Goal: Transaction & Acquisition: Purchase product/service

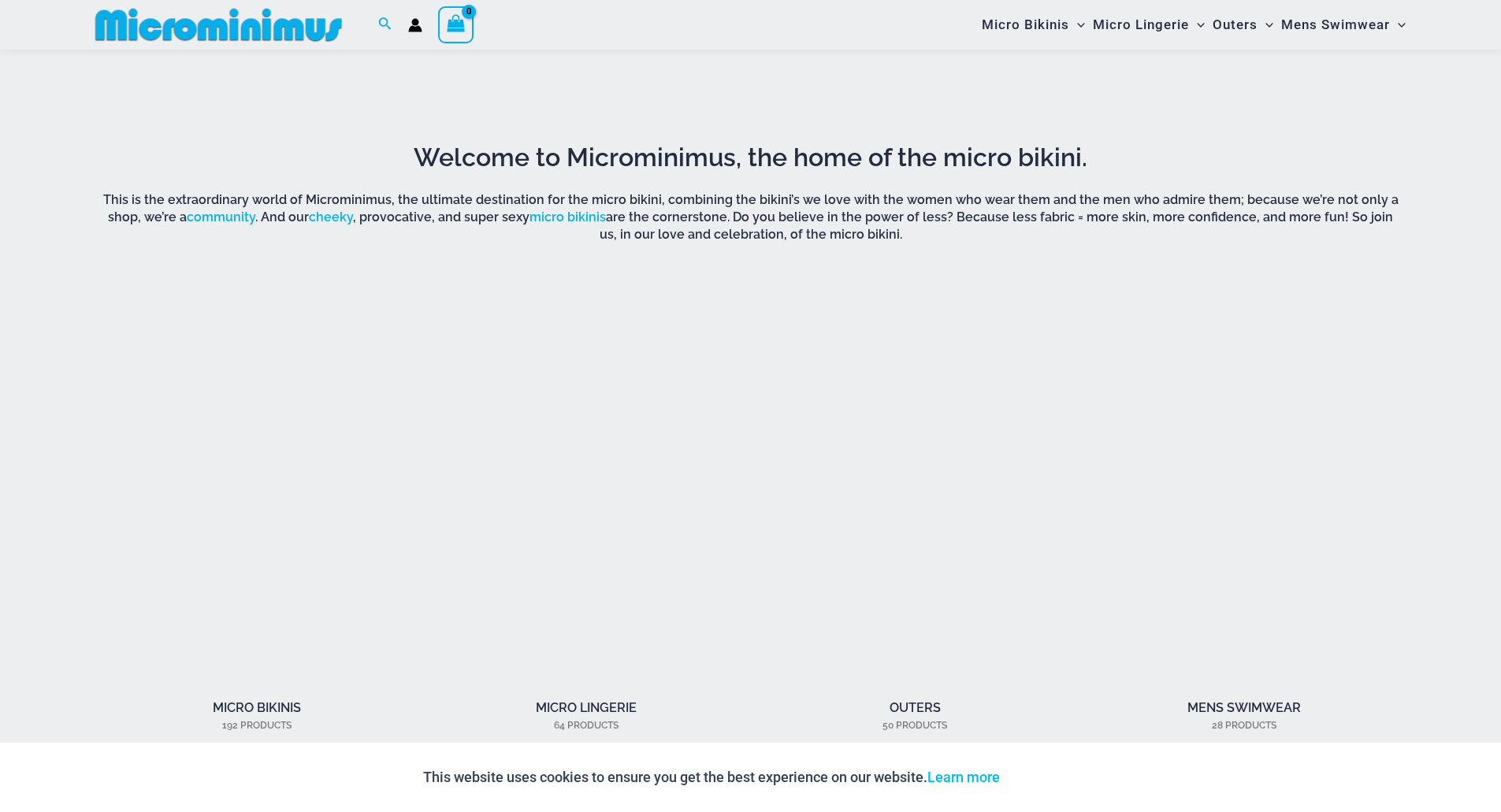
scroll to position [1246, 0]
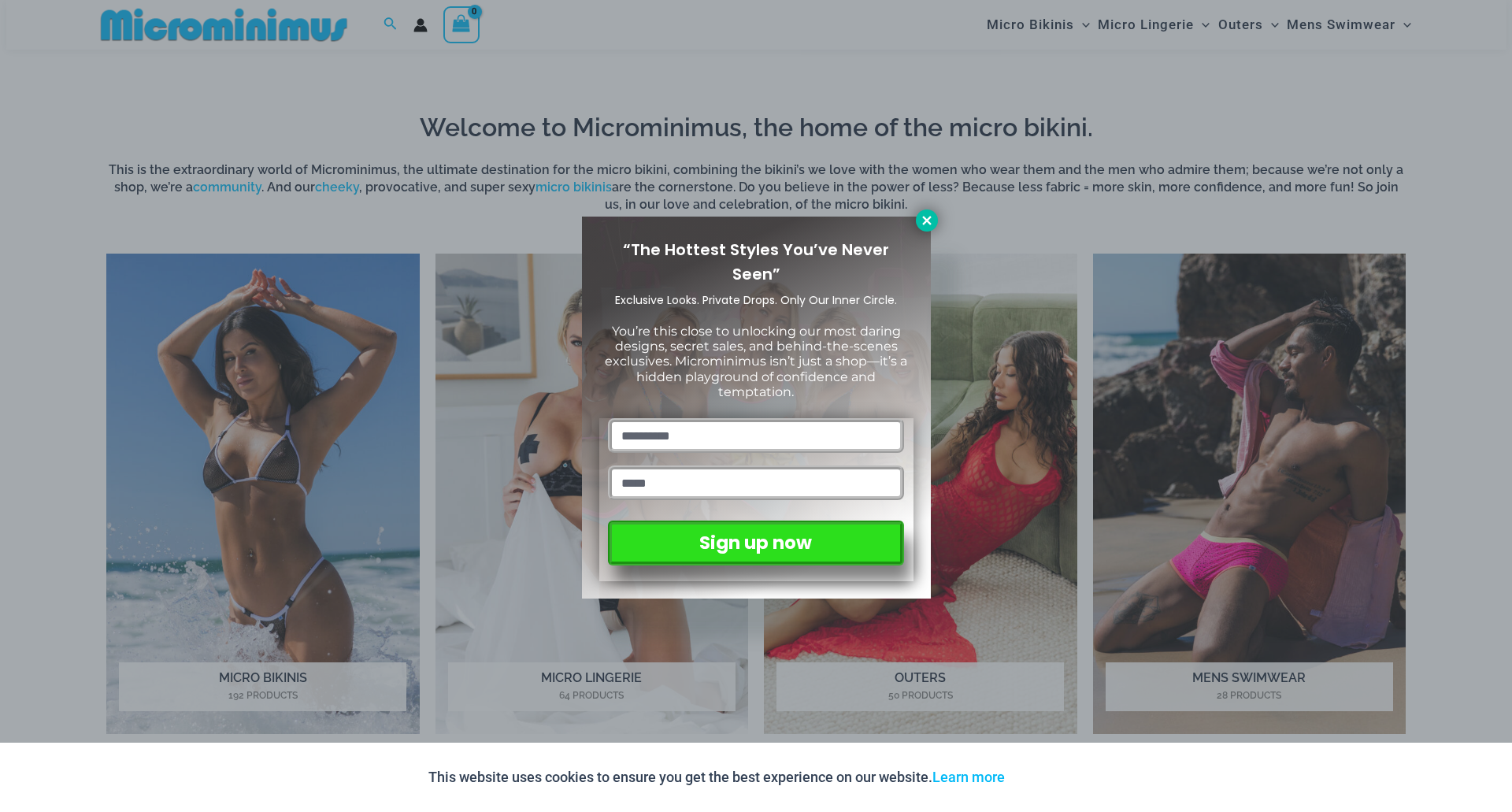
click at [924, 225] on icon at bounding box center [926, 220] width 14 height 14
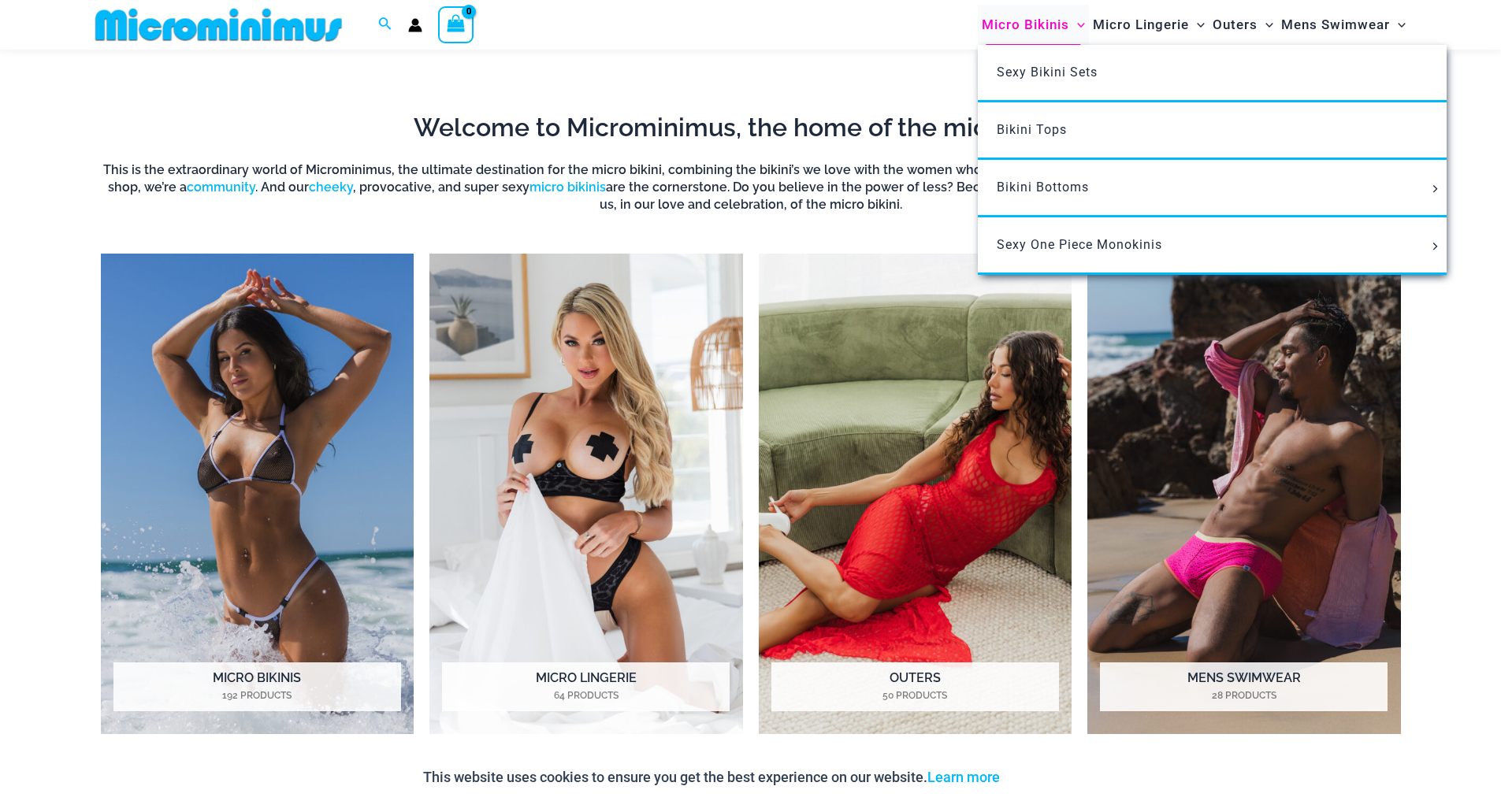
click at [1041, 23] on span "Micro Bikinis" at bounding box center [1025, 25] width 87 height 40
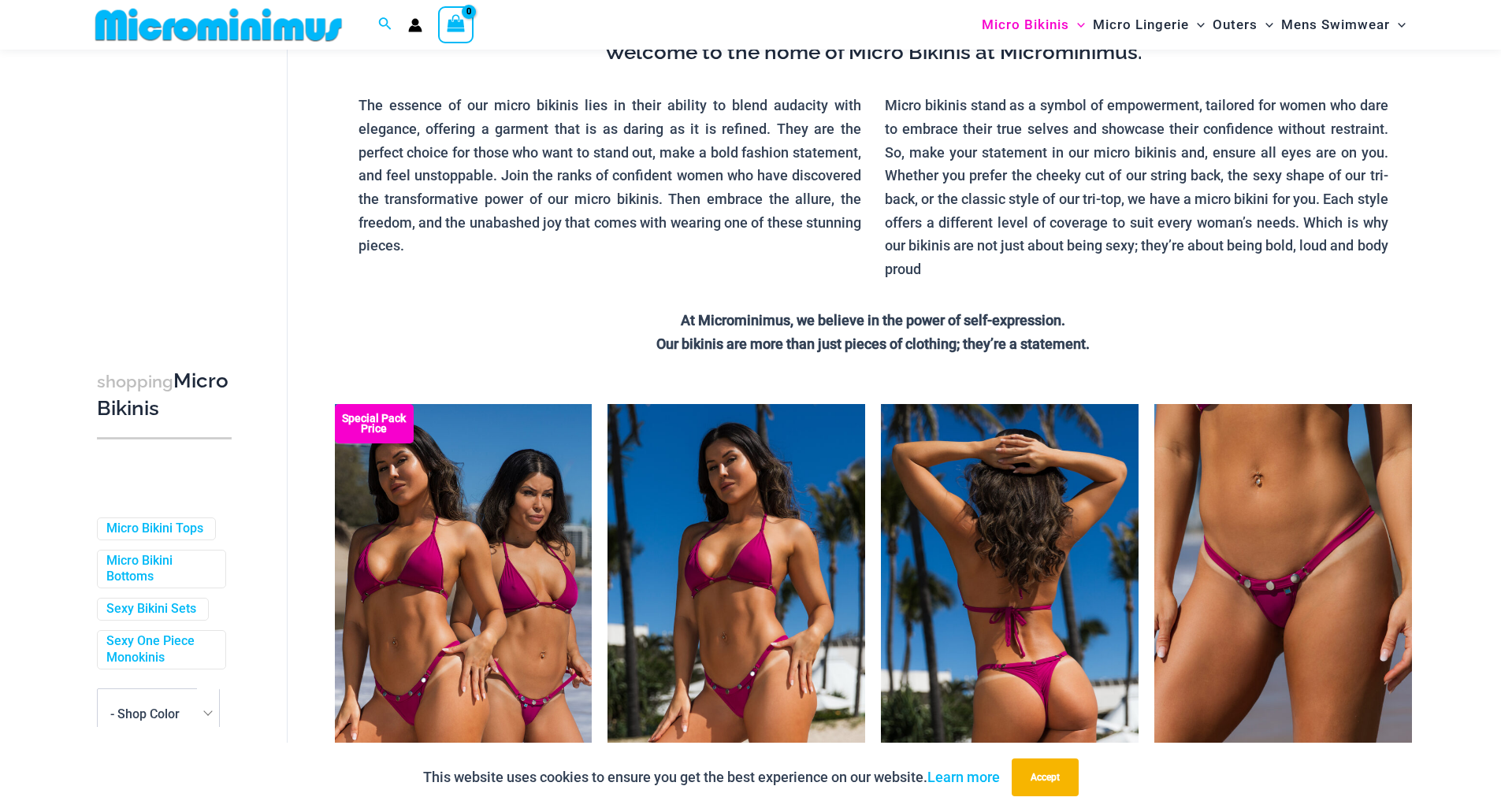
scroll to position [223, 0]
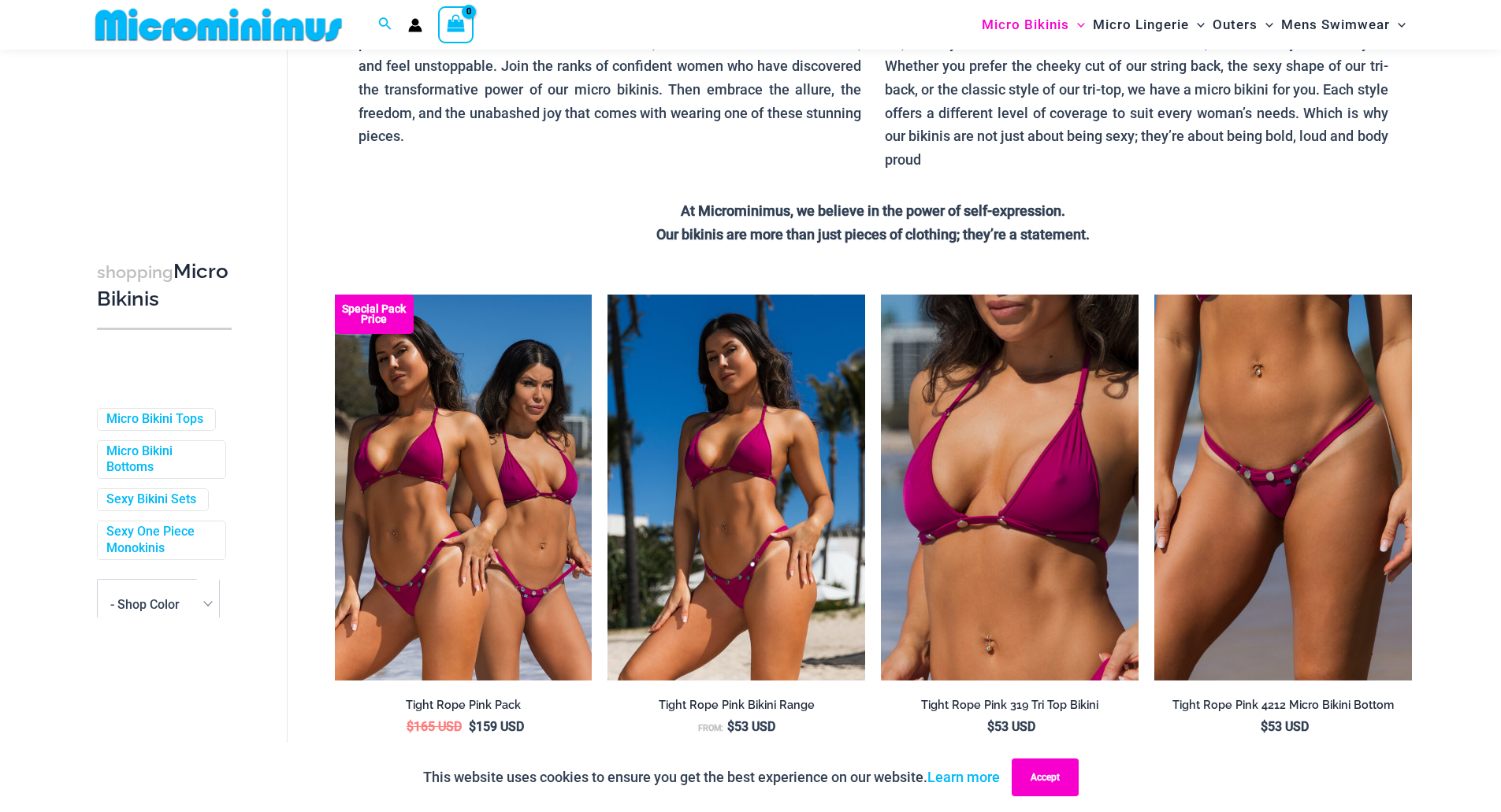
click at [1049, 789] on button "Accept" at bounding box center [1045, 777] width 67 height 38
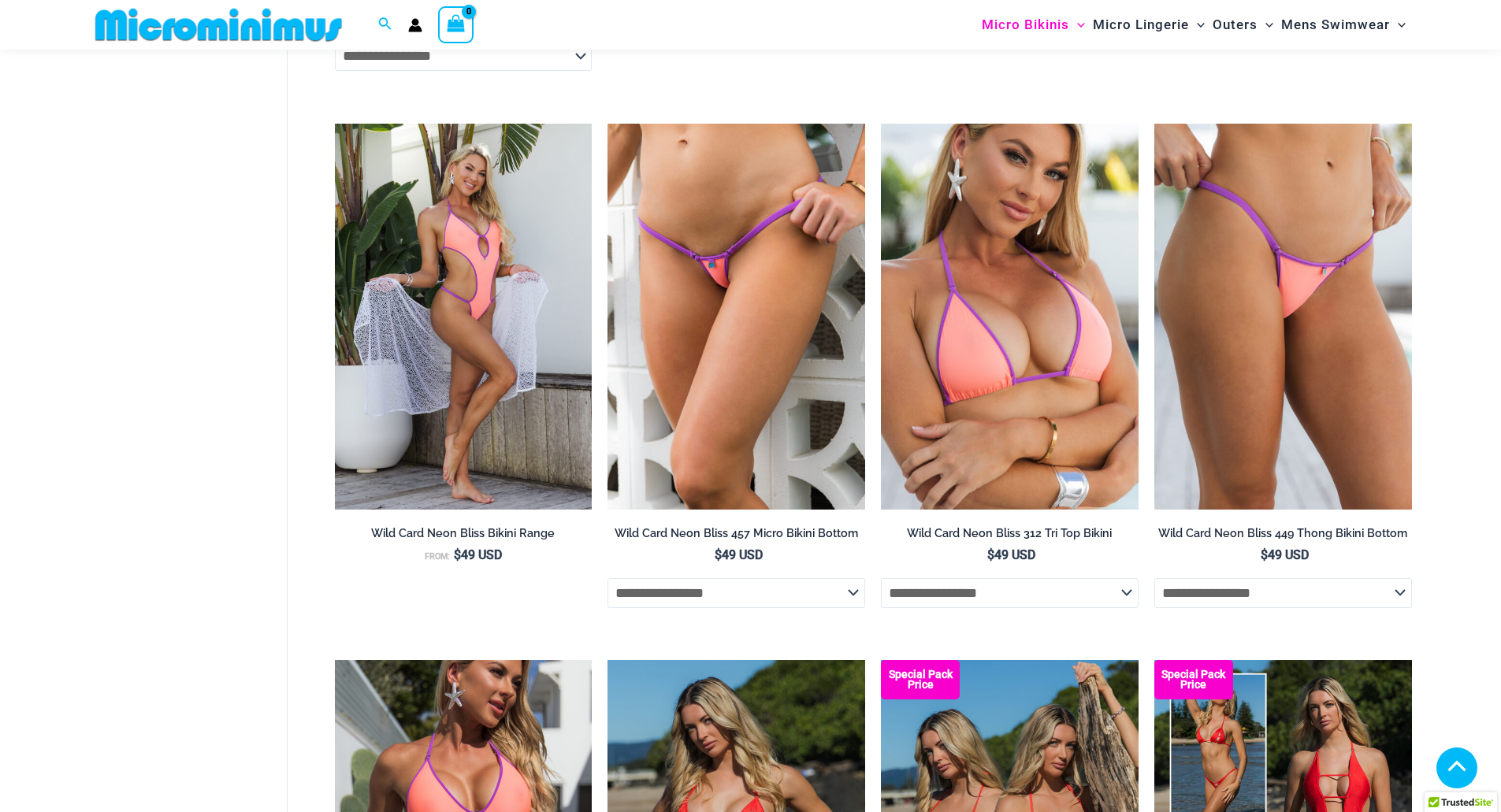
scroll to position [4004, 0]
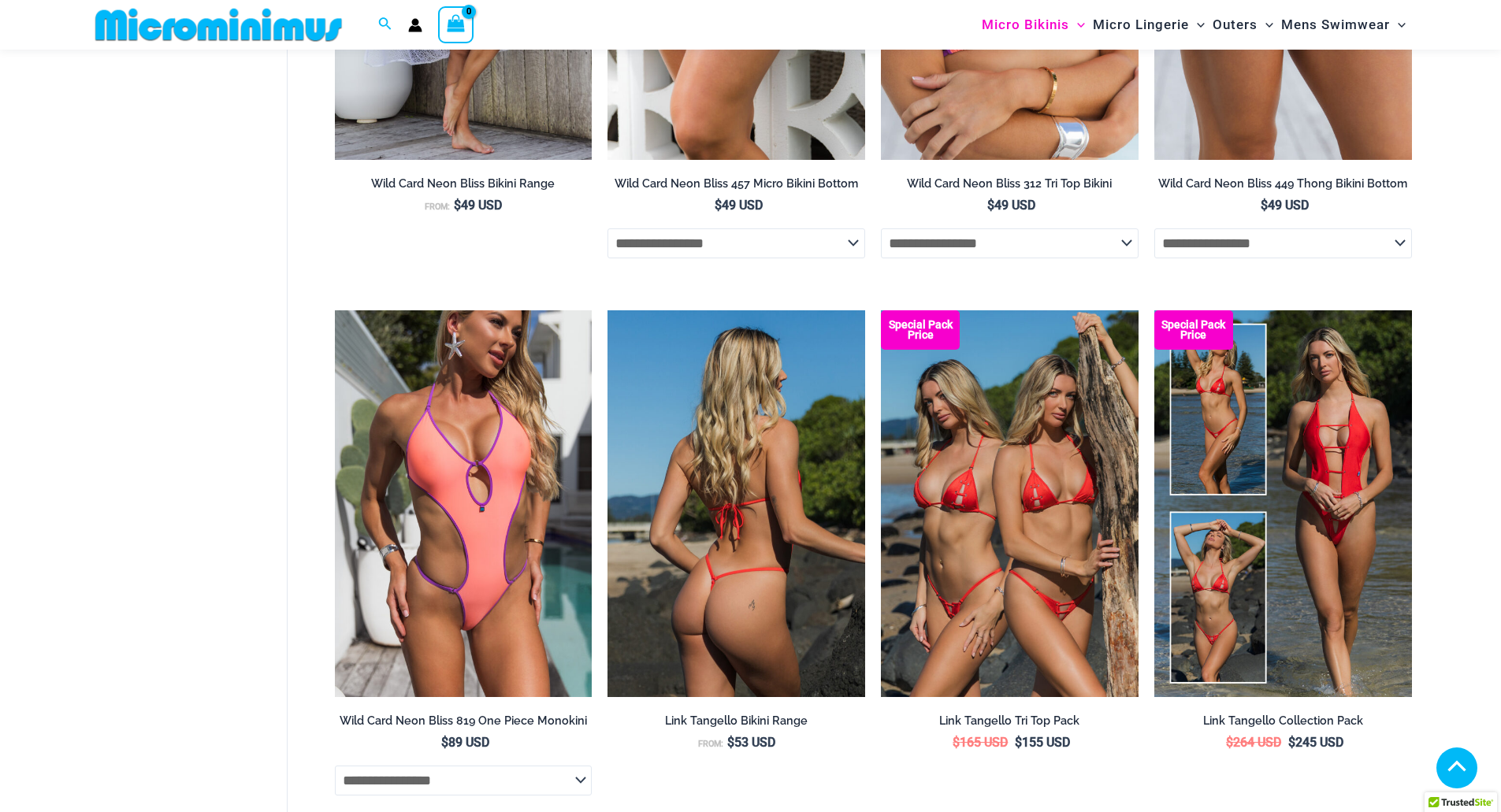
click at [787, 474] on img at bounding box center [736, 503] width 258 height 386
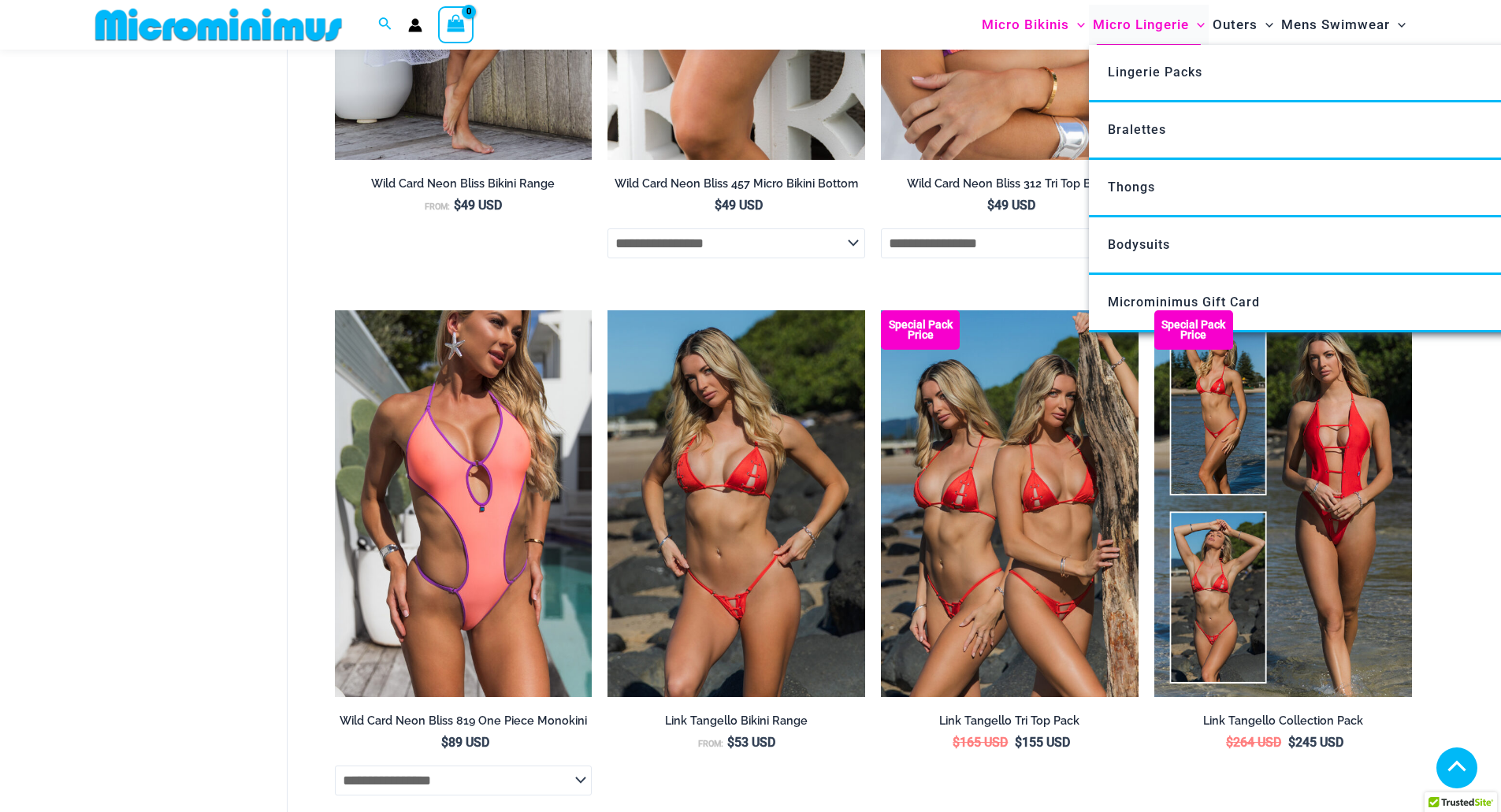
click at [1153, 27] on span "Micro Lingerie" at bounding box center [1140, 25] width 96 height 40
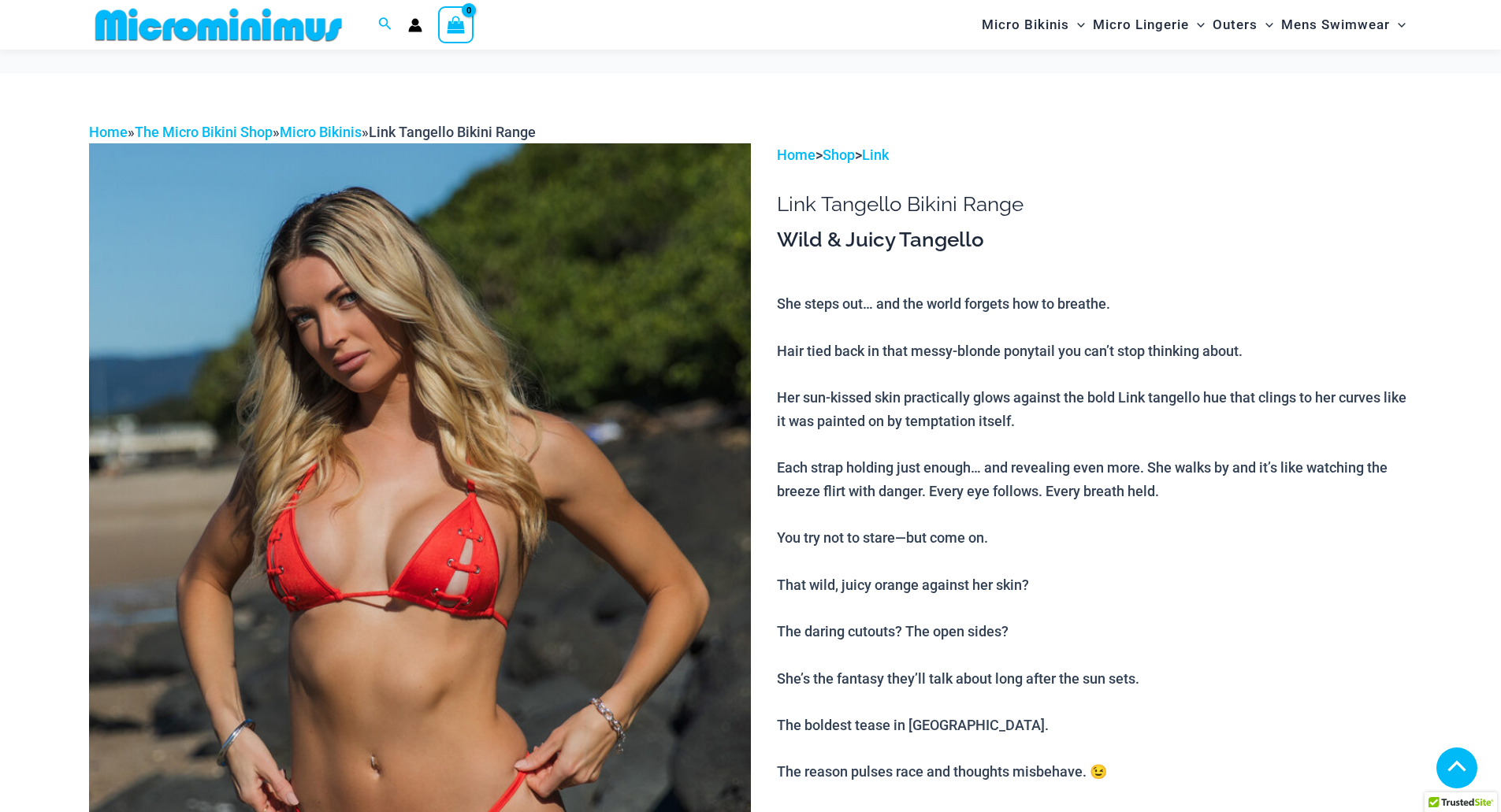
scroll to position [940, 0]
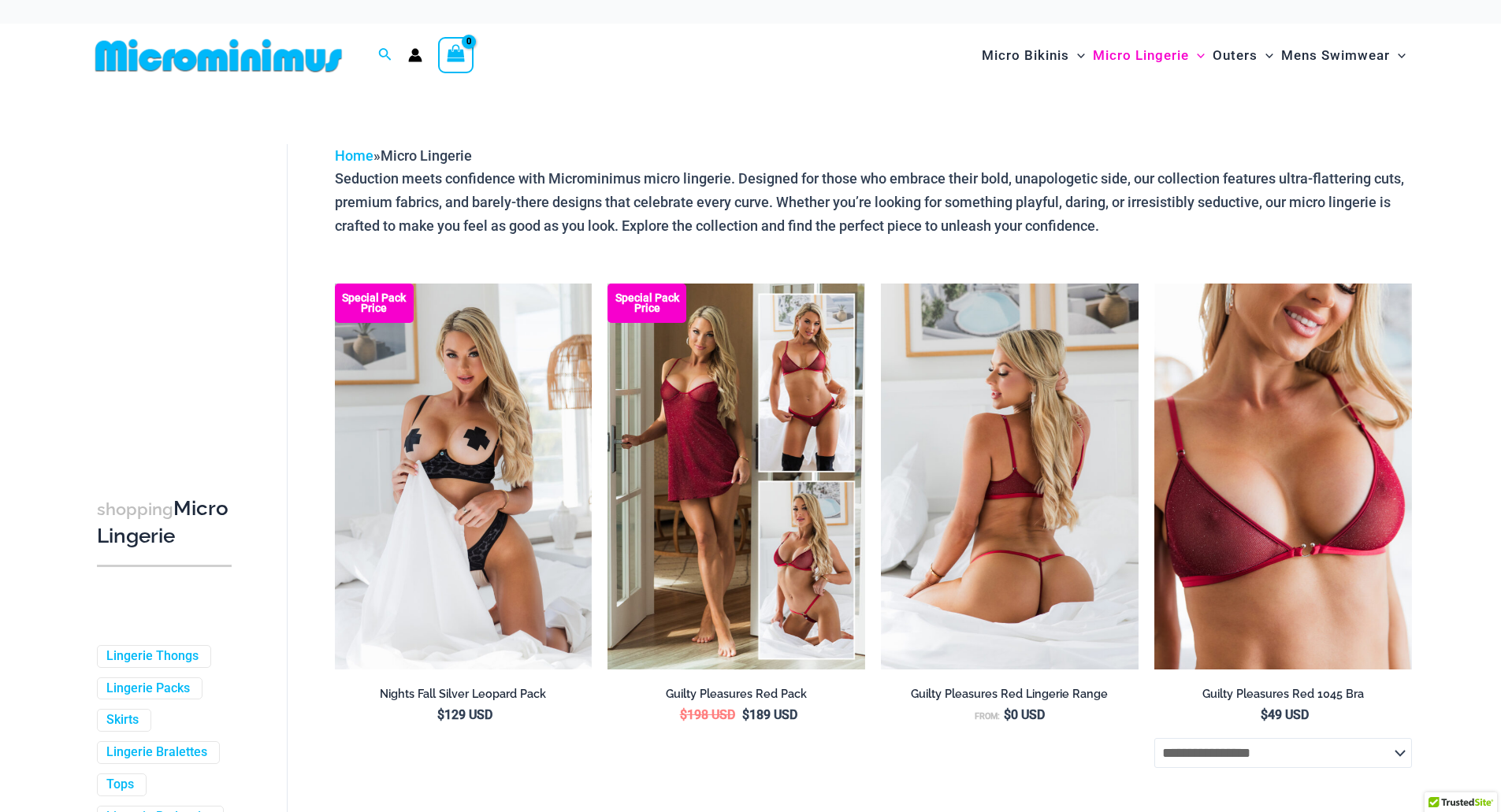
click at [909, 373] on img at bounding box center [1010, 476] width 258 height 386
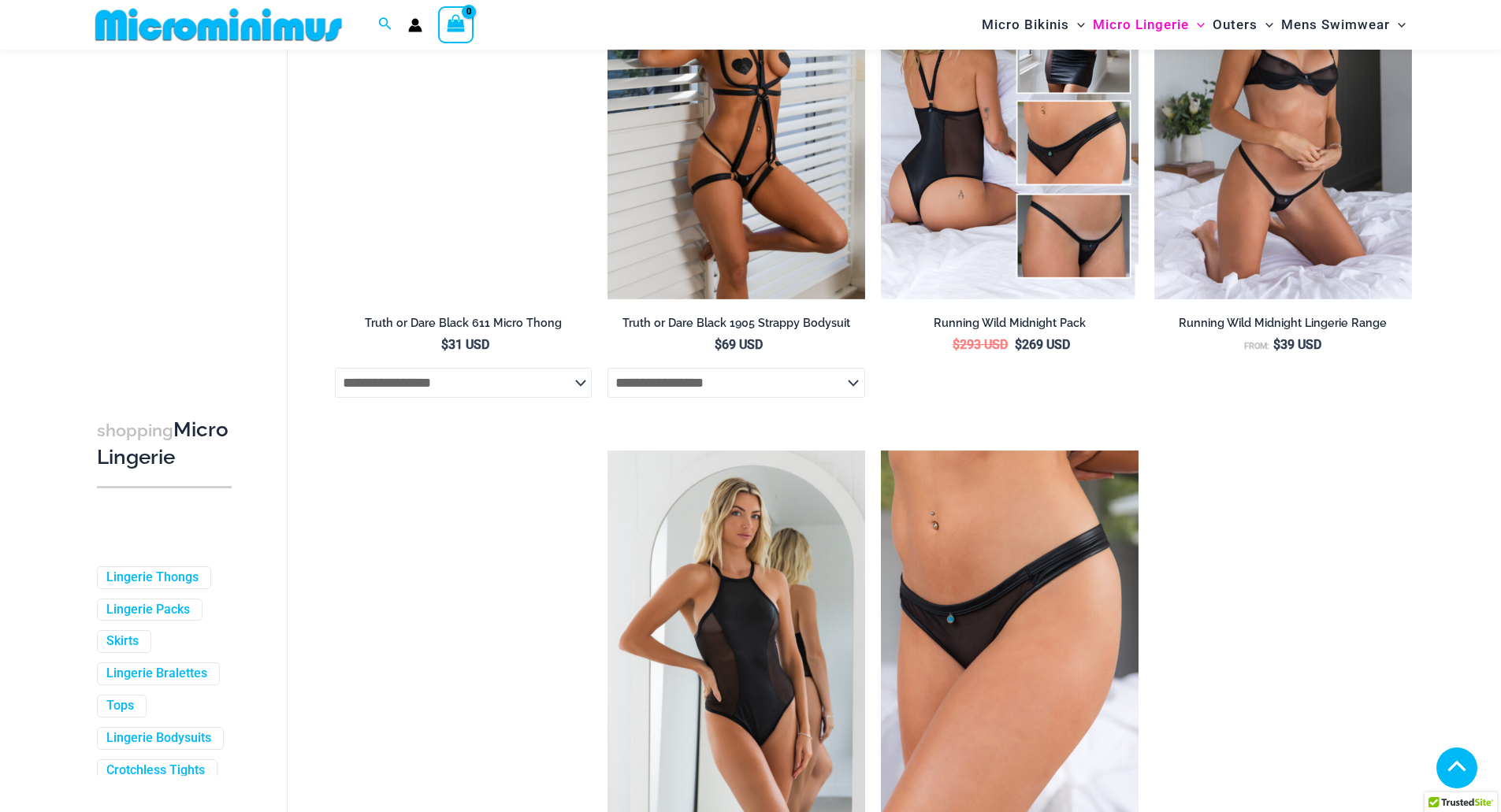
scroll to position [1719, 0]
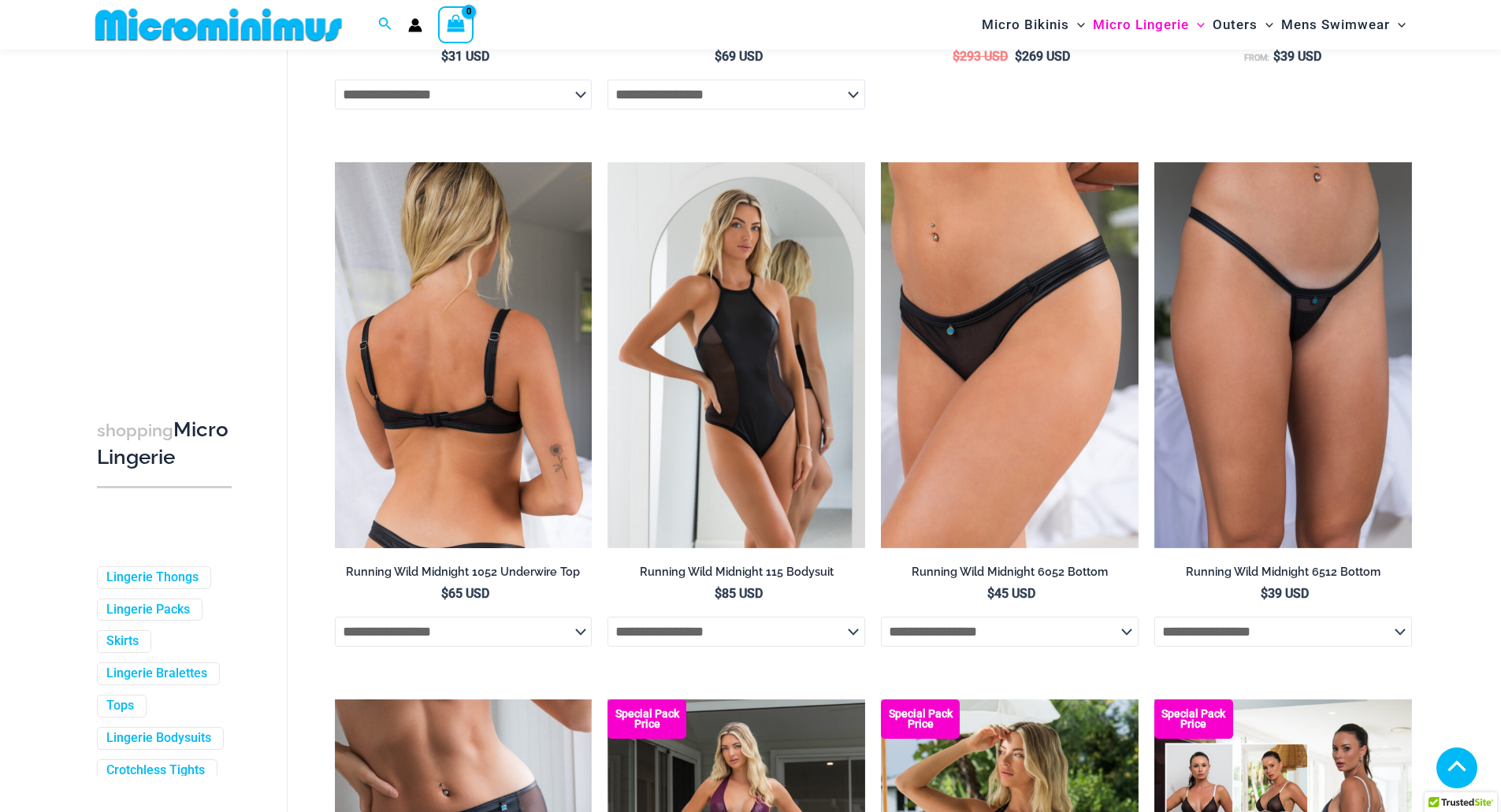
click at [361, 357] on img at bounding box center [464, 355] width 258 height 386
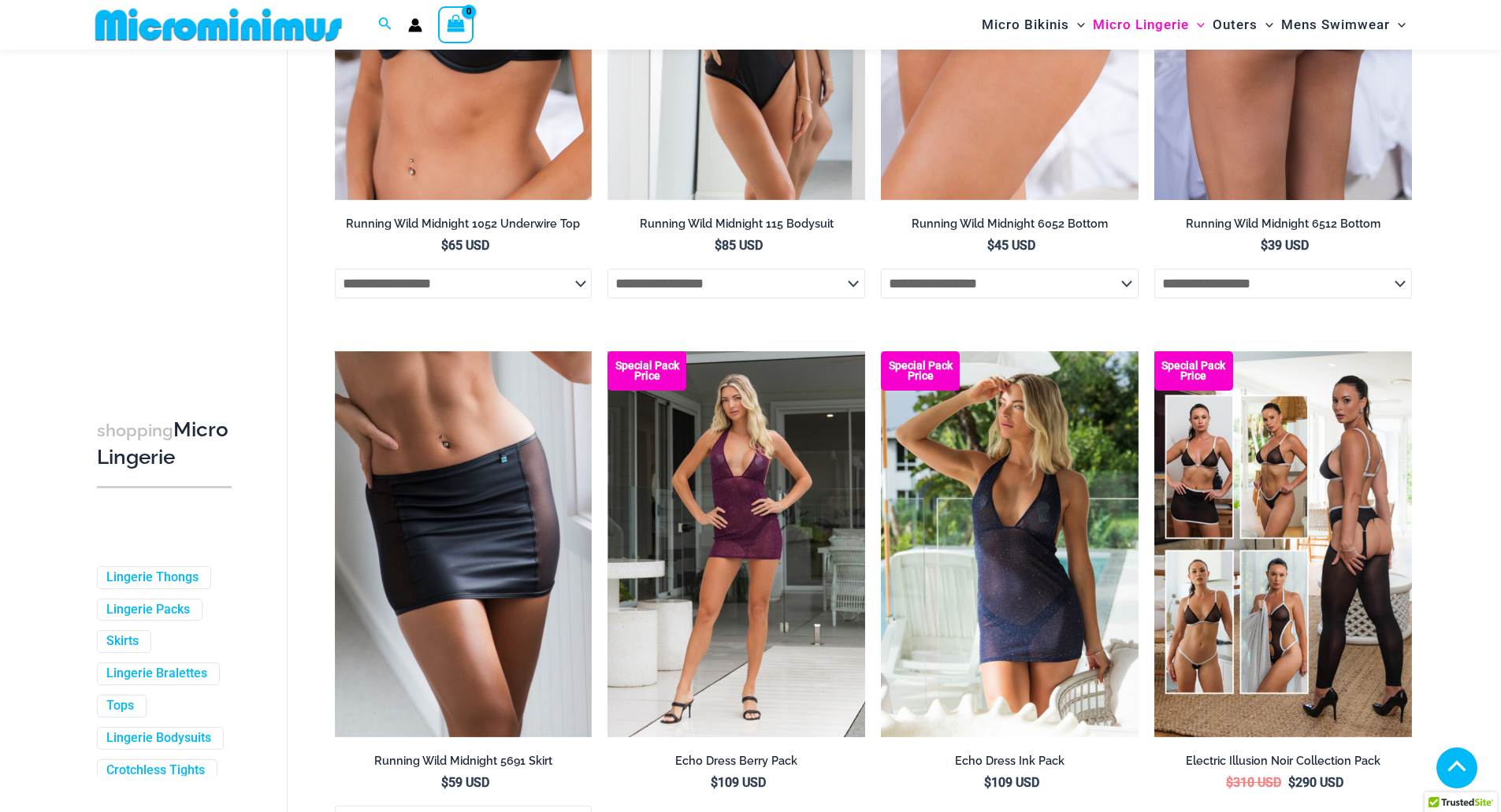
scroll to position [2113, 0]
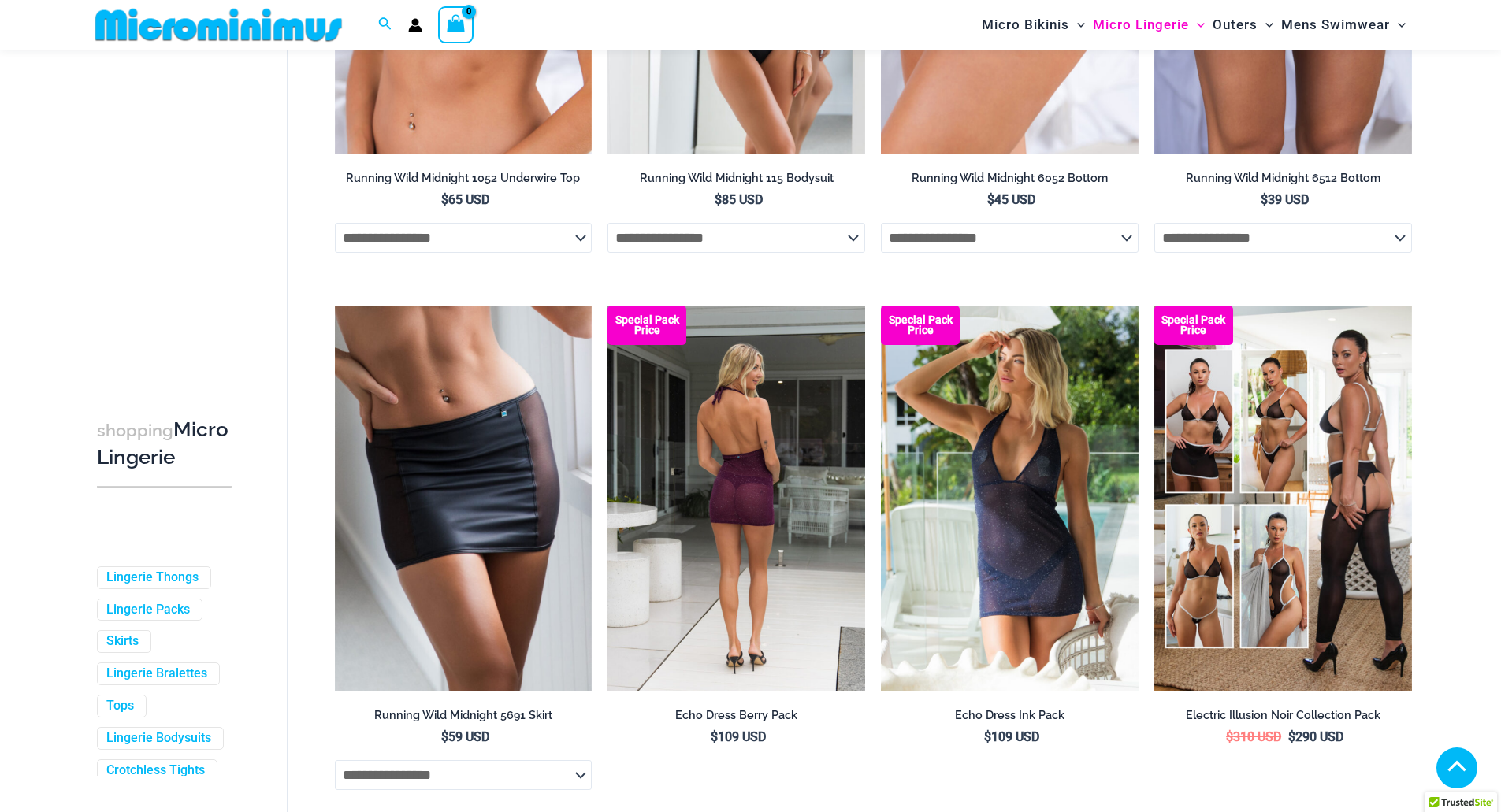
click at [852, 491] on img at bounding box center [736, 498] width 258 height 386
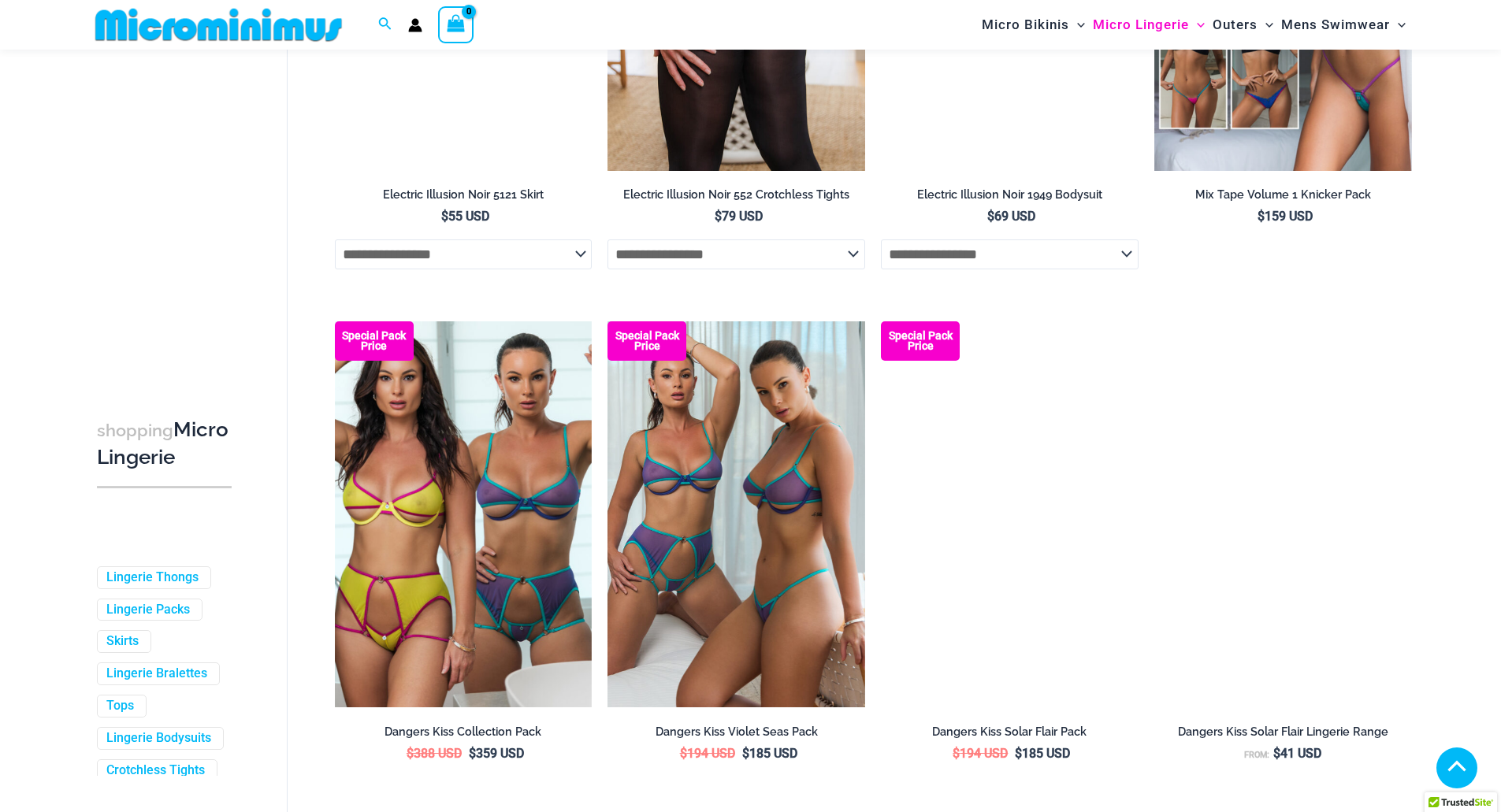
scroll to position [3767, 0]
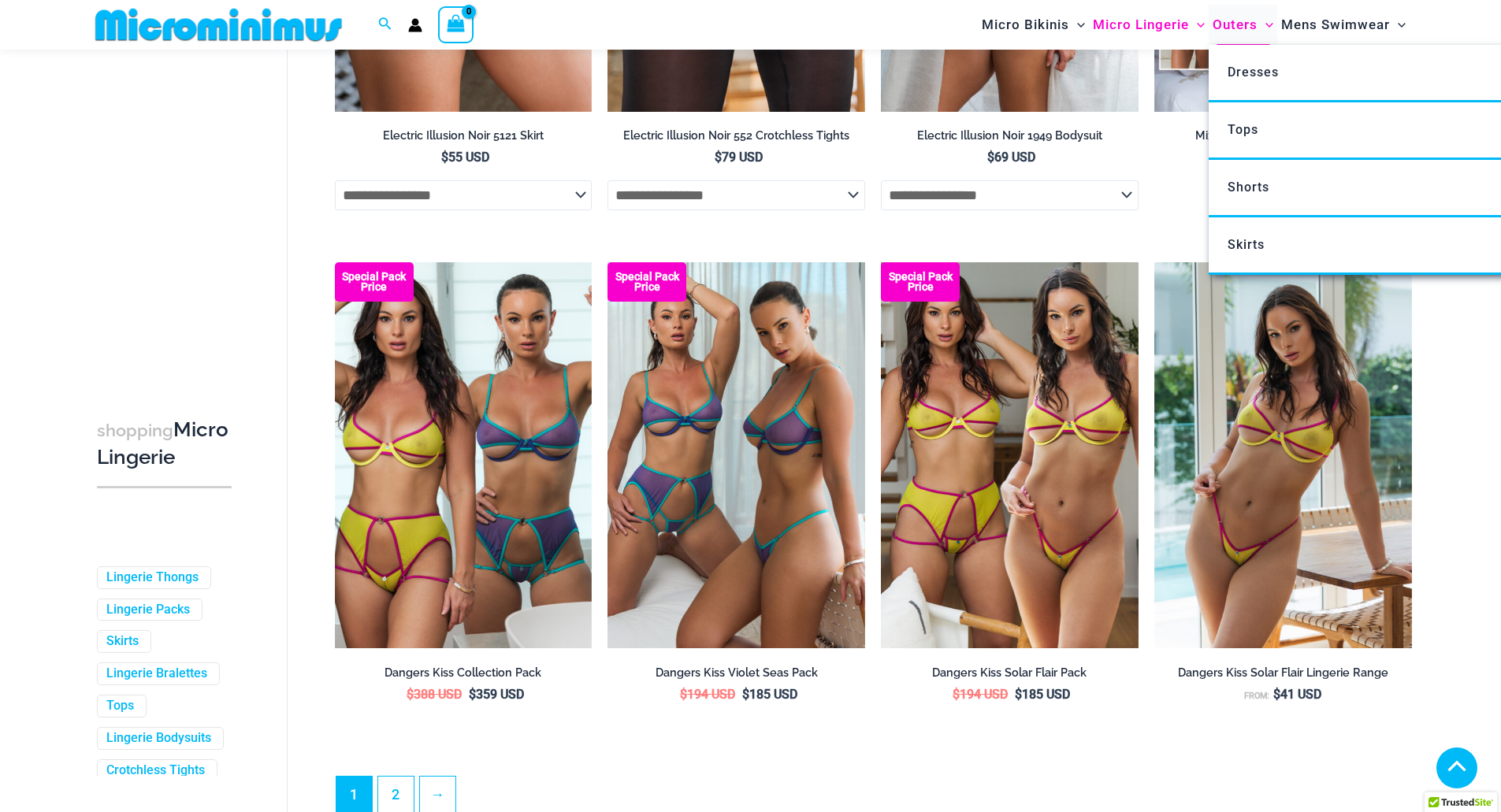
click at [1229, 20] on span "Outers" at bounding box center [1235, 25] width 45 height 40
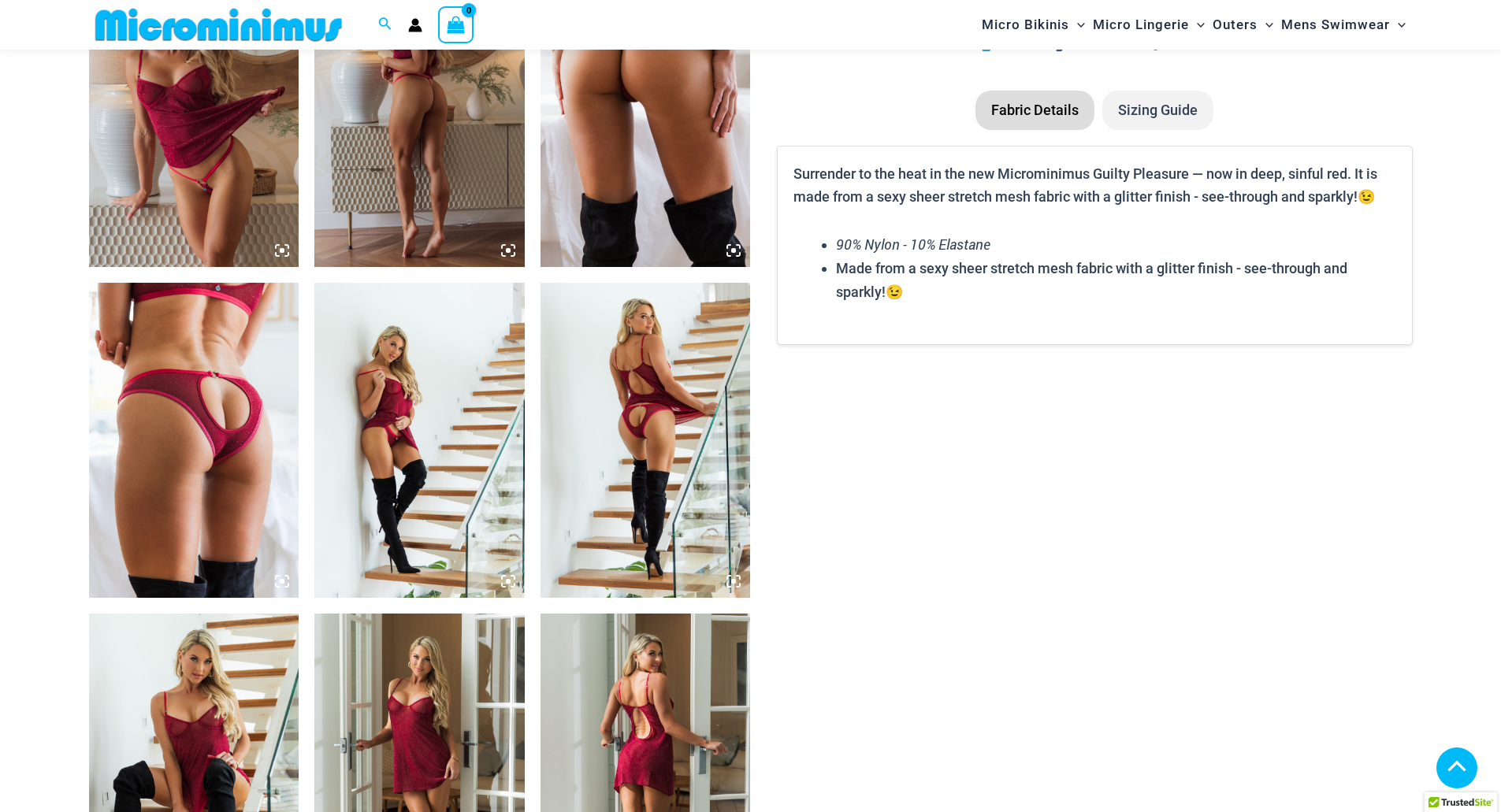
scroll to position [2272, 0]
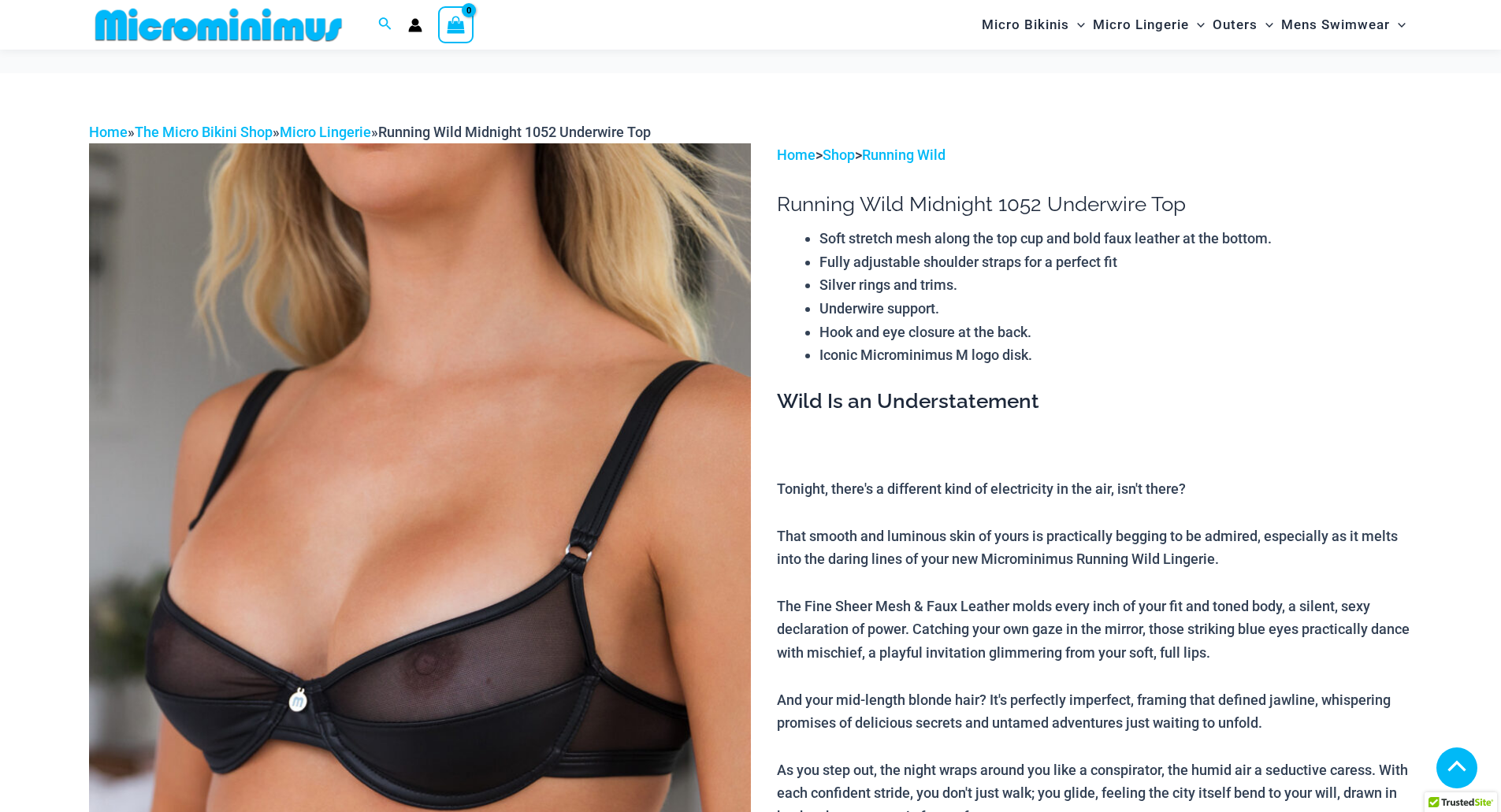
scroll to position [1642, 0]
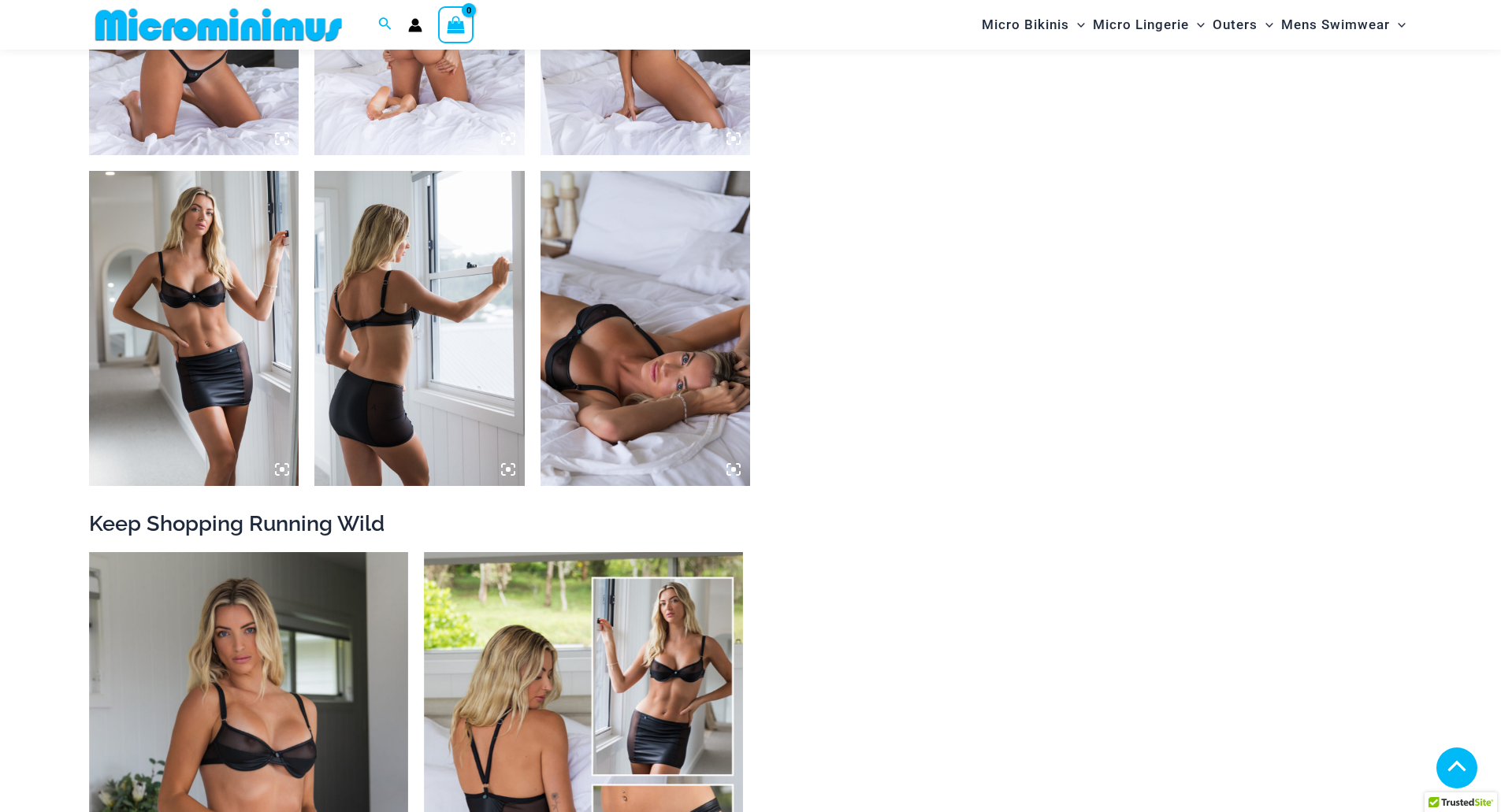
drag, startPoint x: 609, startPoint y: 431, endPoint x: 616, endPoint y: 422, distance: 11.4
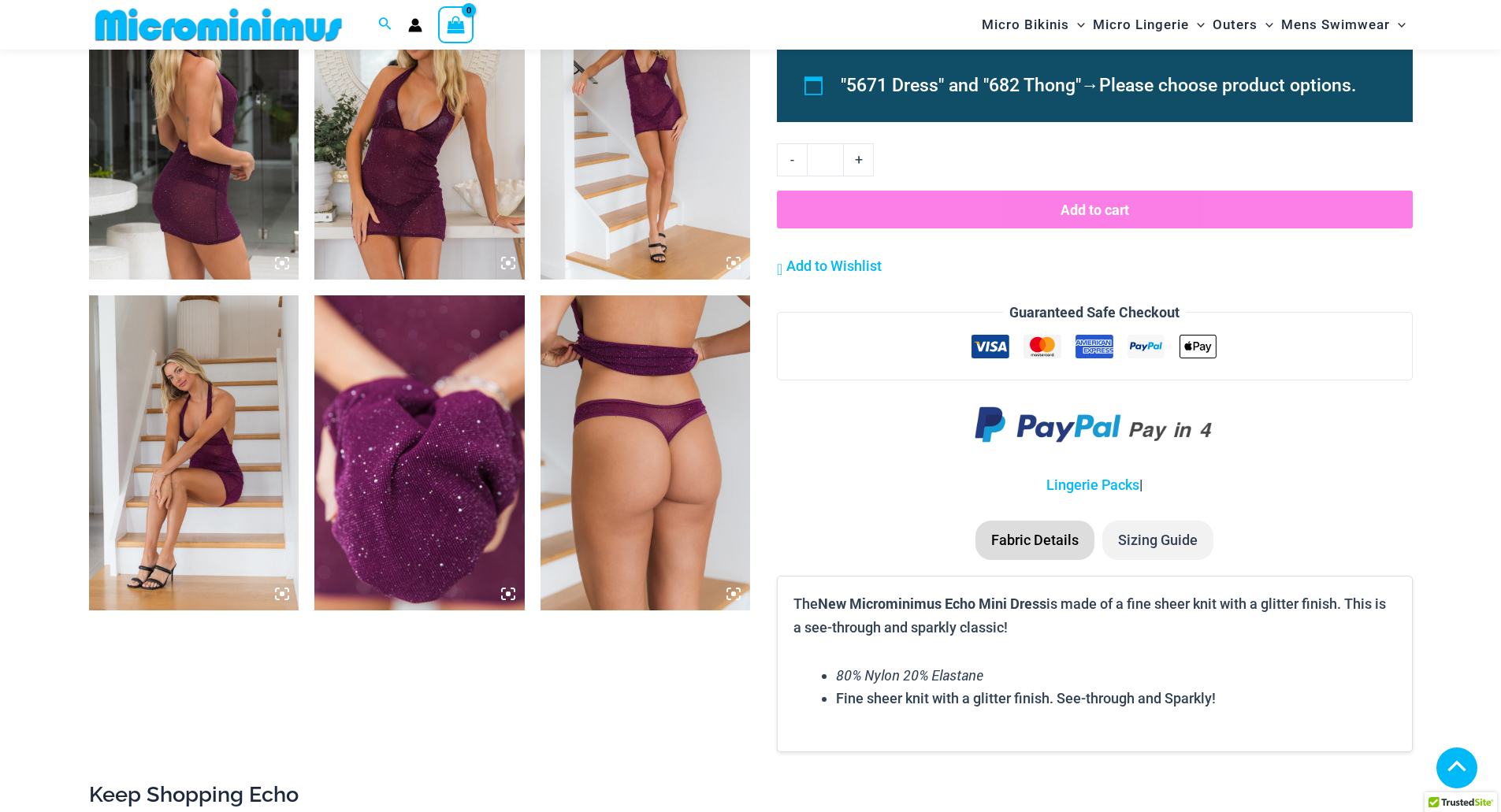
scroll to position [1565, 0]
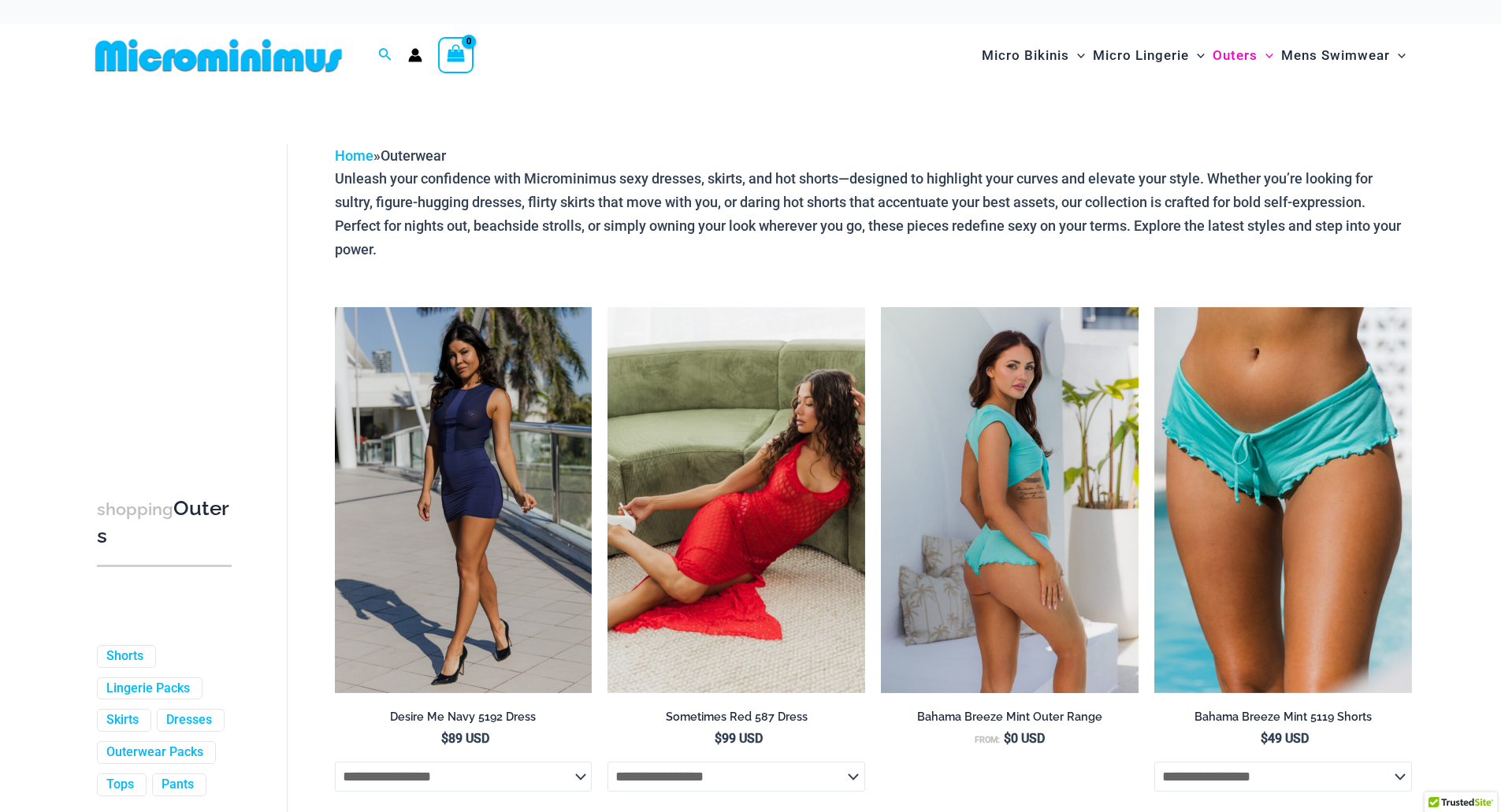
click at [887, 441] on img at bounding box center [1010, 500] width 258 height 386
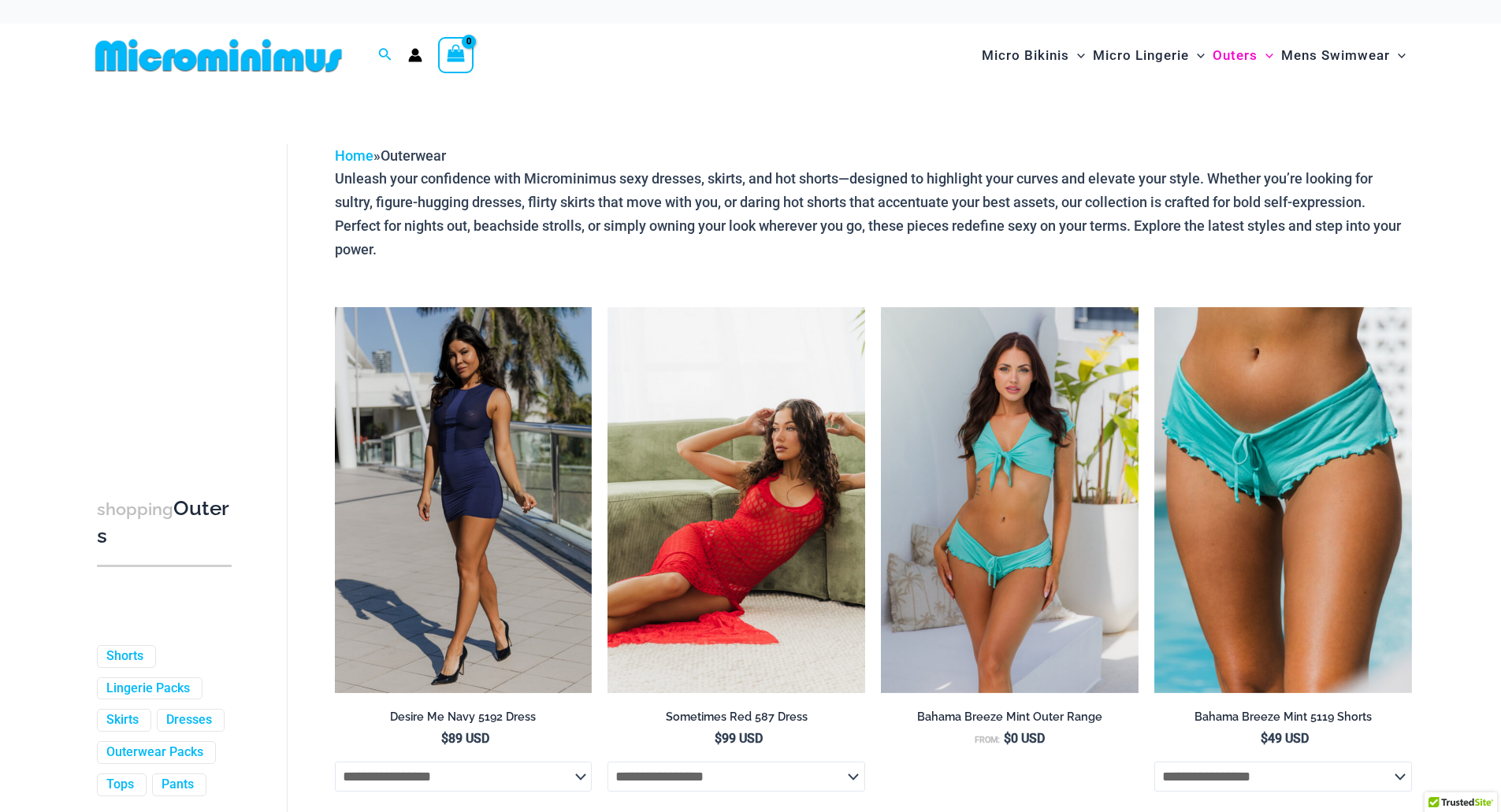
click at [723, 450] on img at bounding box center [736, 500] width 258 height 386
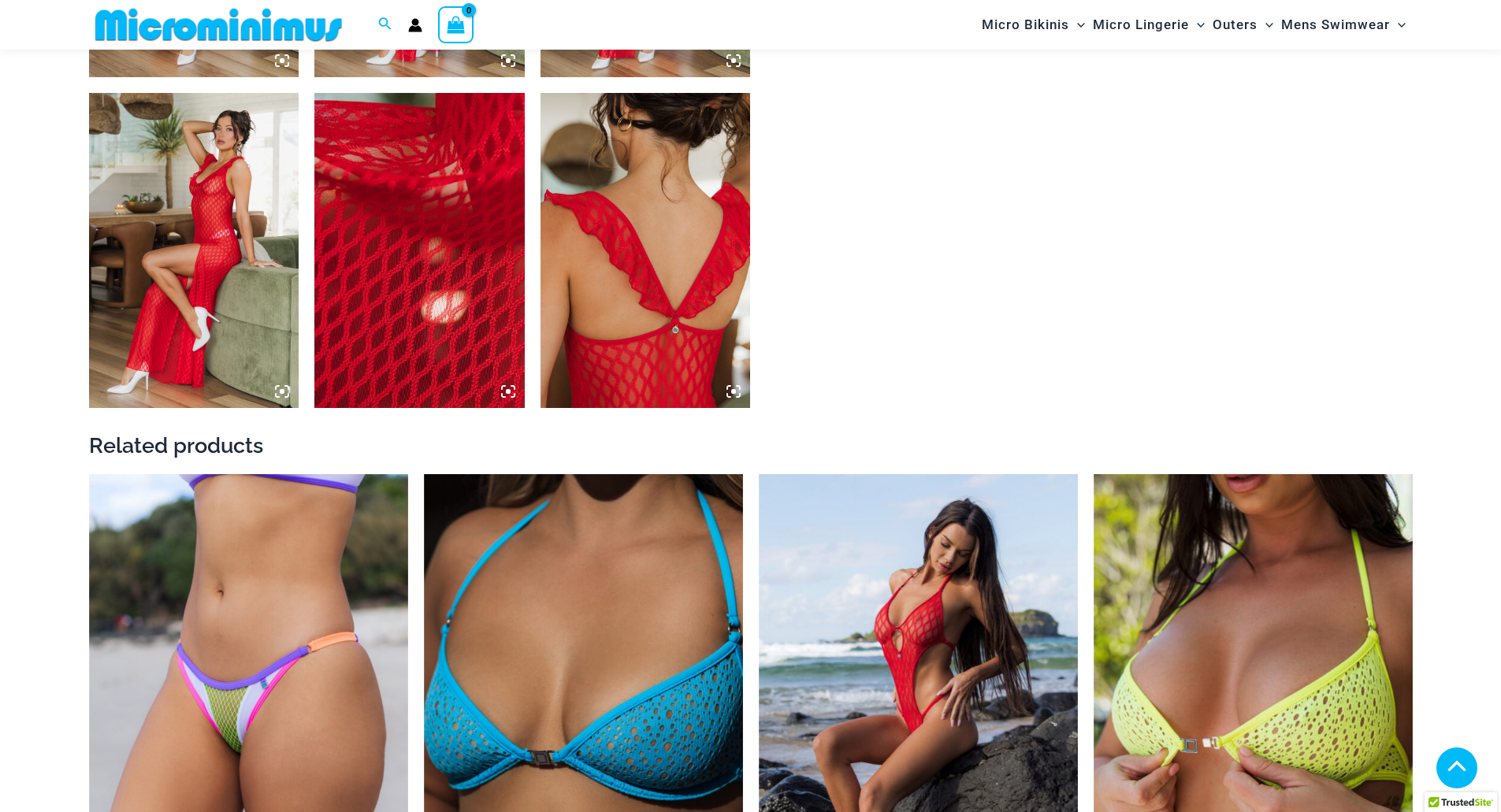
scroll to position [1799, 0]
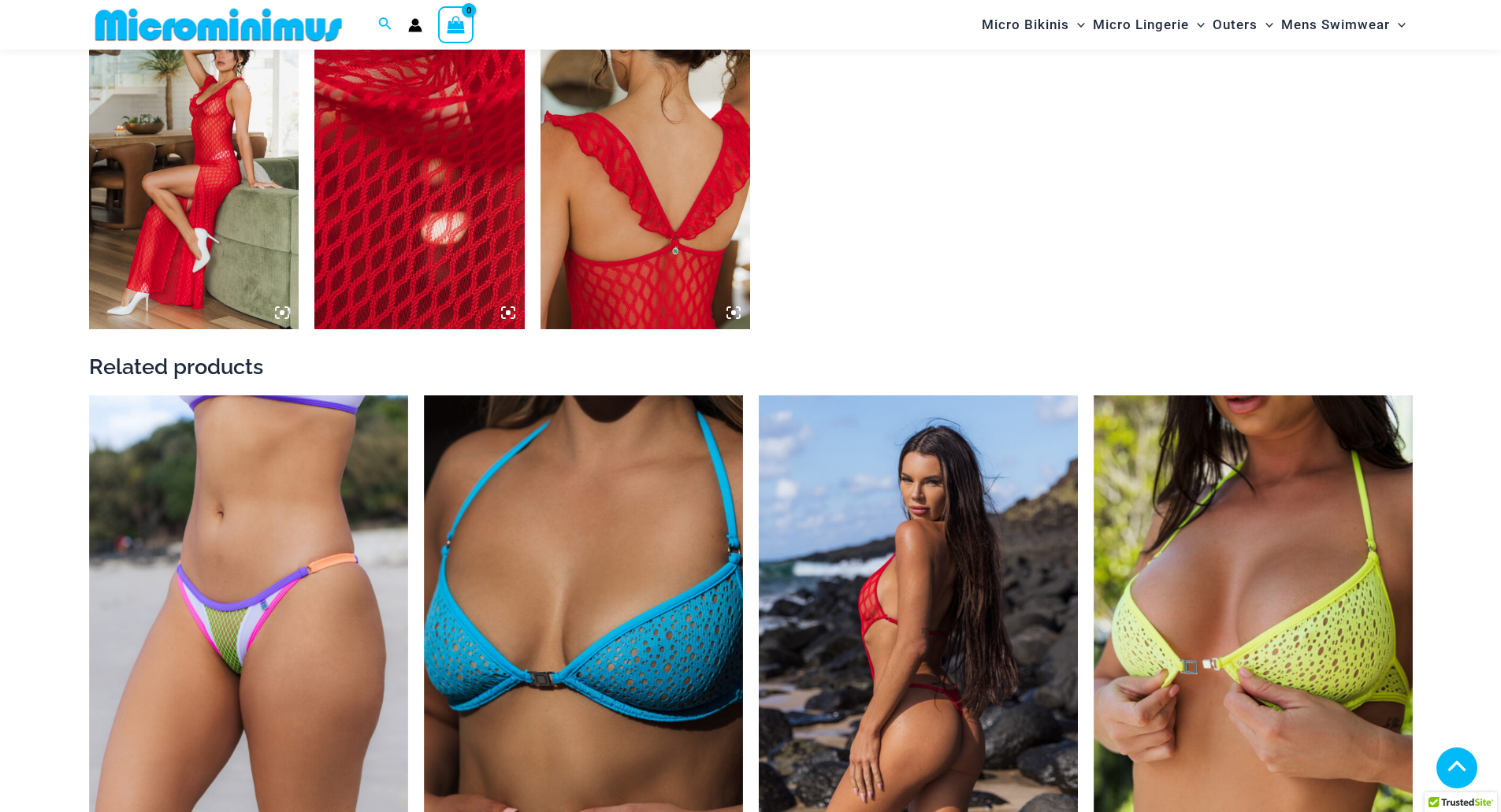
click at [920, 557] on img at bounding box center [918, 635] width 319 height 479
